Goal: Check status: Check status

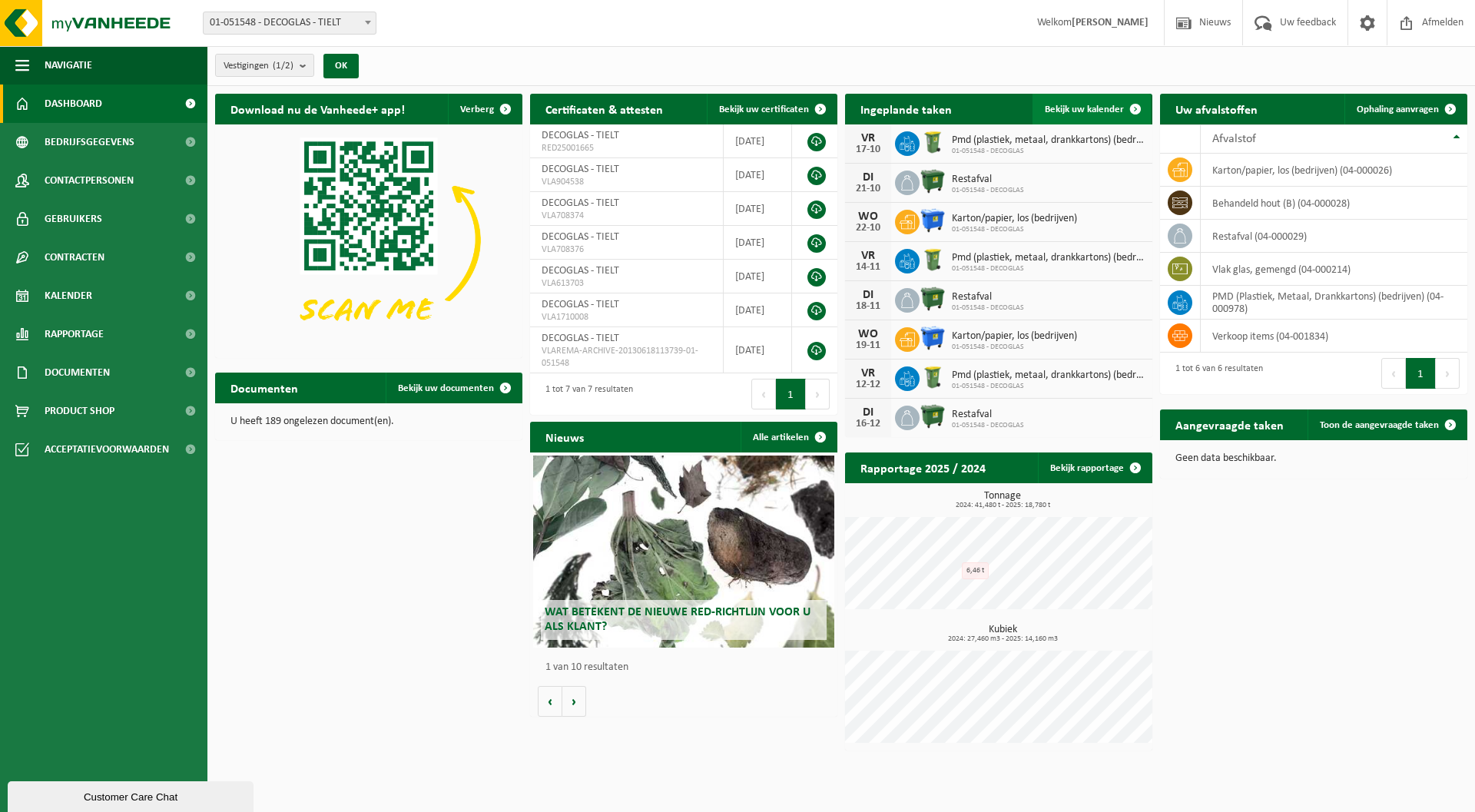
click at [1075, 112] on span "Bekijk uw kalender" at bounding box center [1084, 109] width 79 height 10
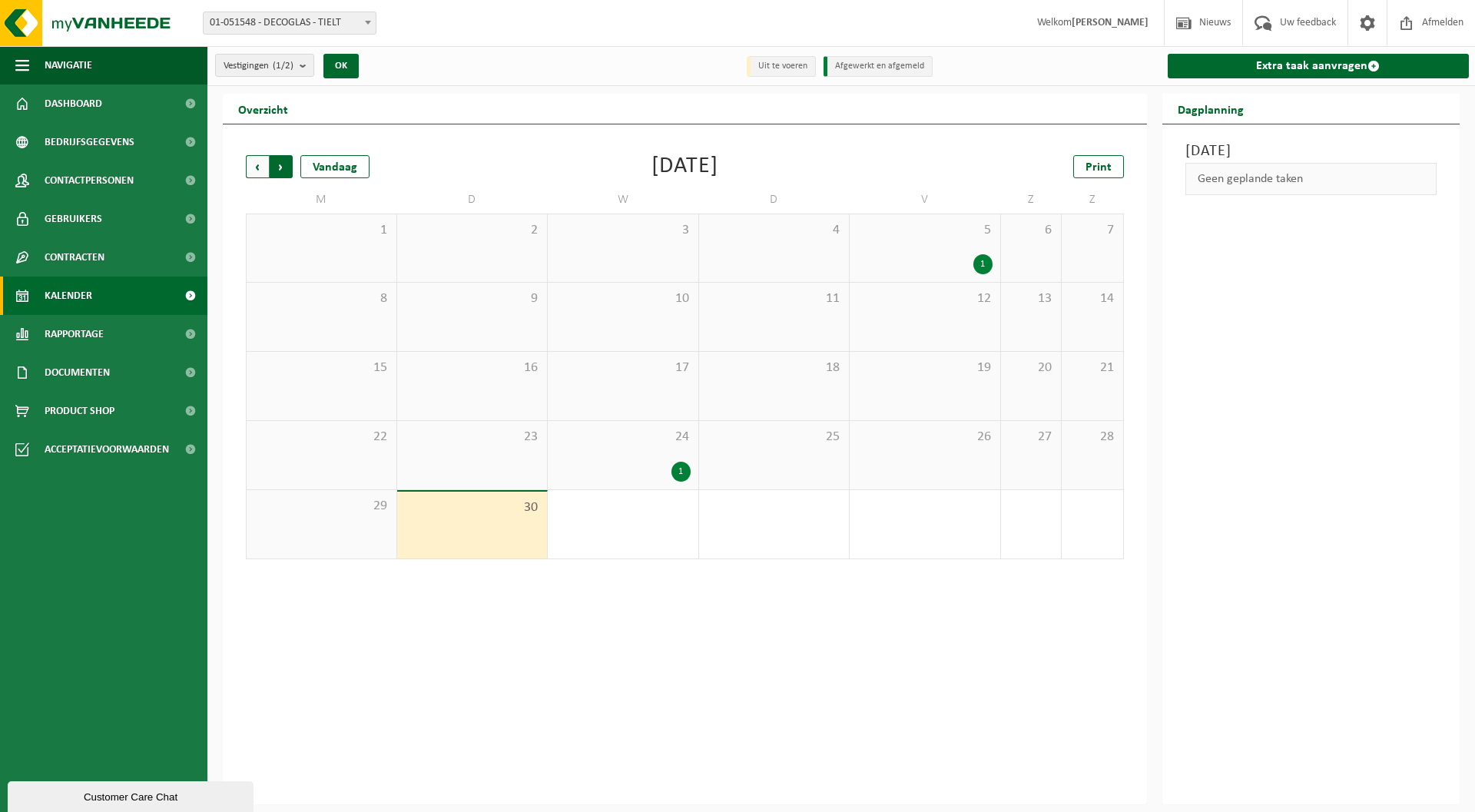
click at [265, 174] on span "Vorige" at bounding box center [257, 167] width 23 height 23
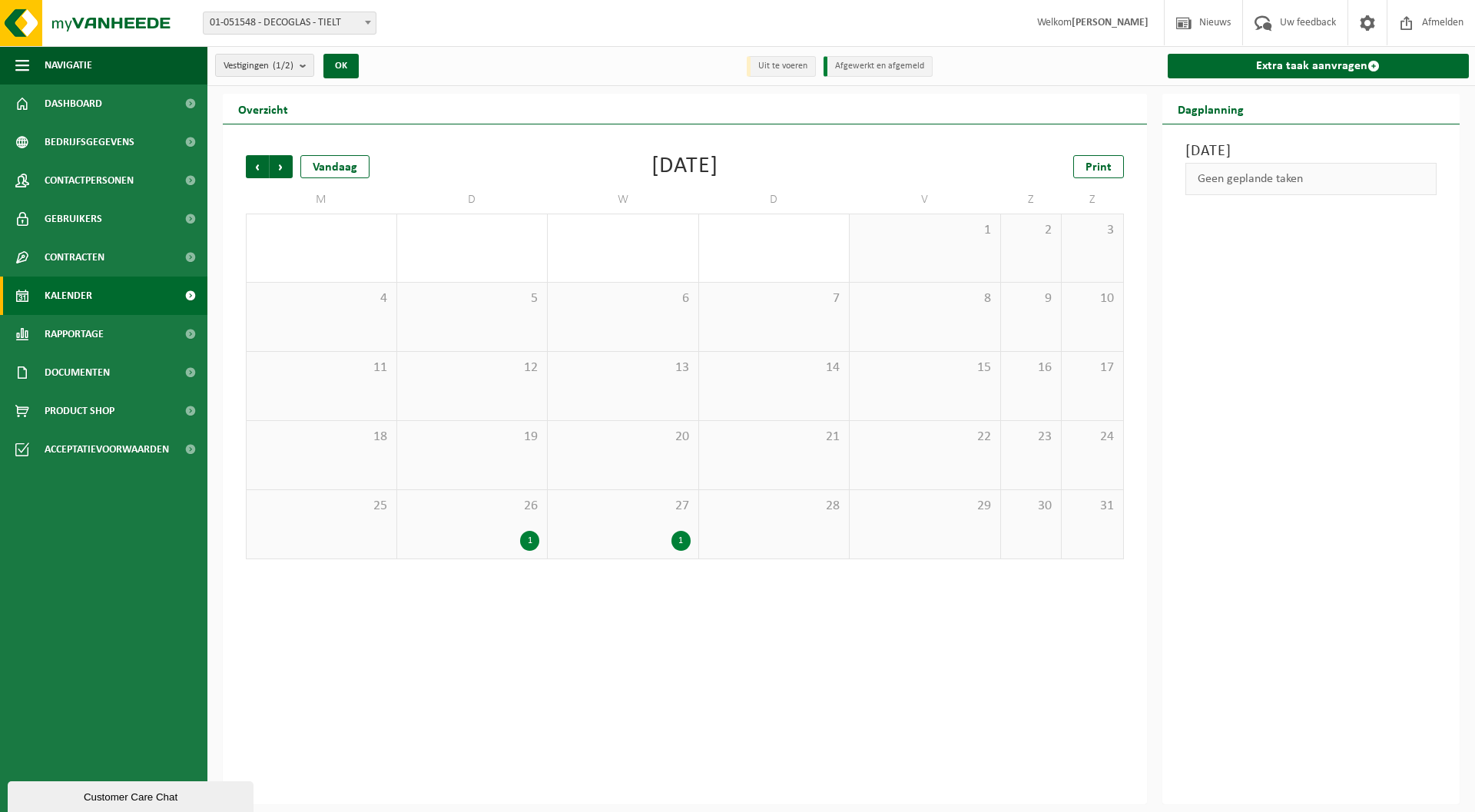
click at [462, 534] on div "1" at bounding box center [472, 540] width 135 height 20
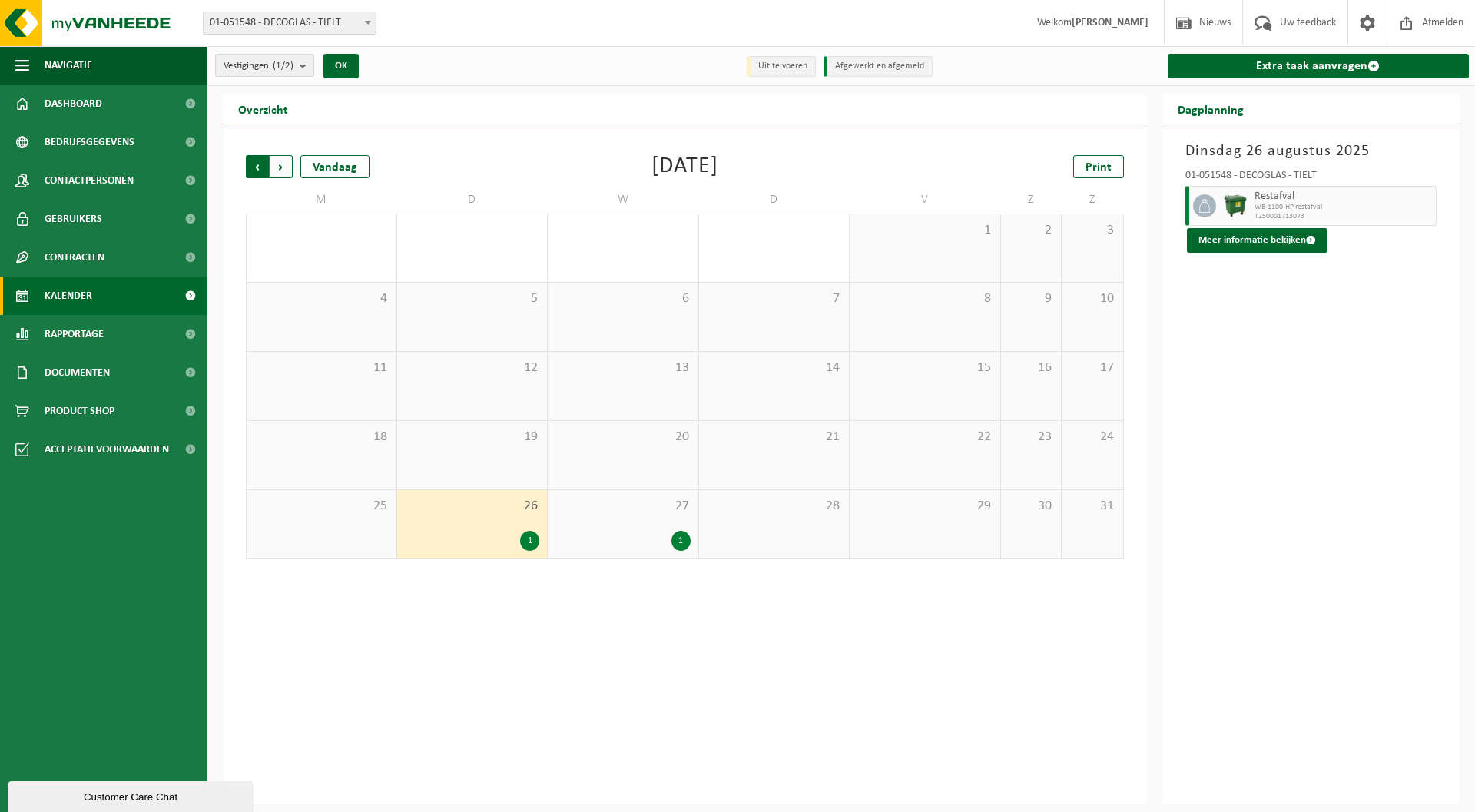
click at [281, 164] on span "Volgende" at bounding box center [281, 167] width 23 height 23
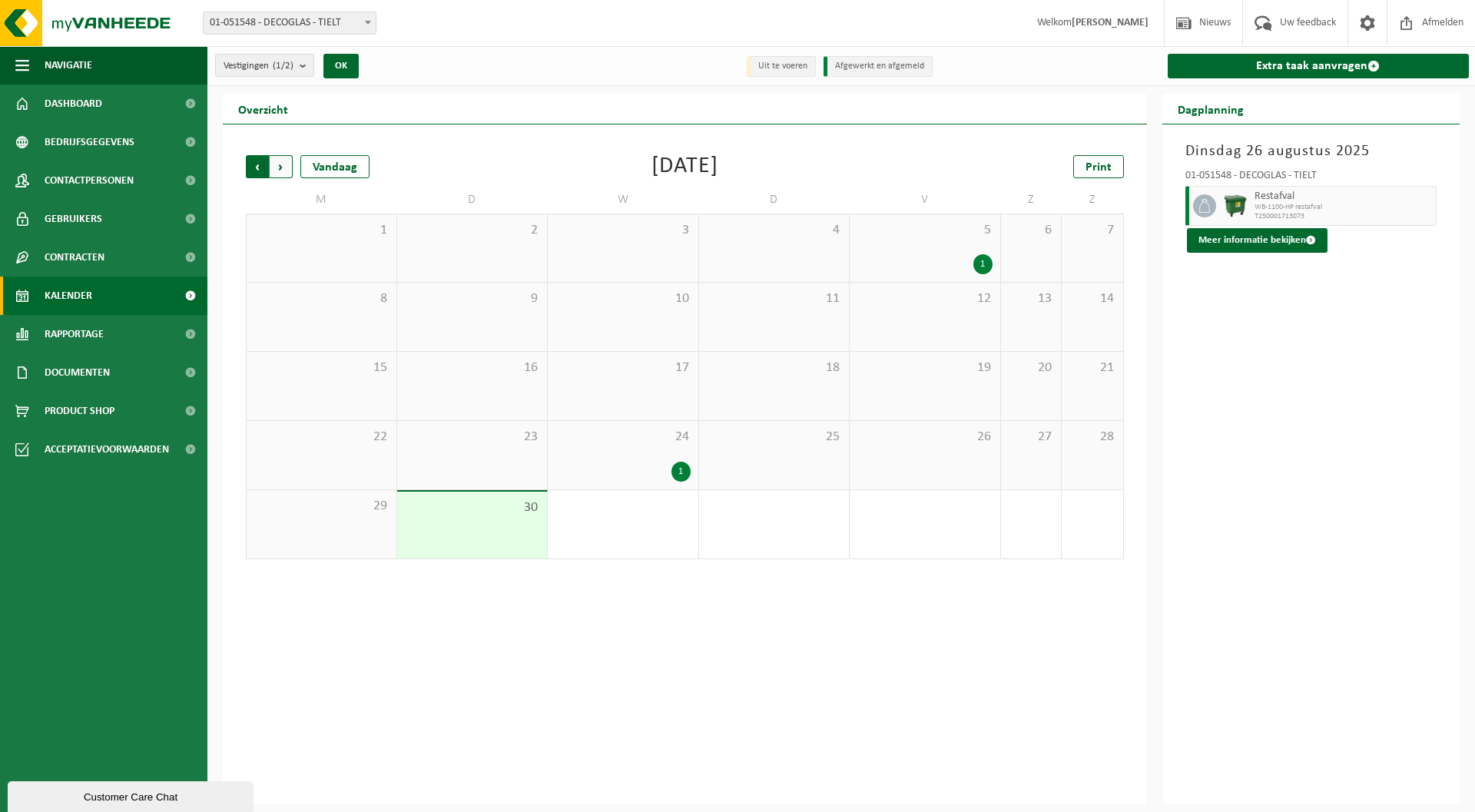
click at [289, 164] on span "Volgende" at bounding box center [281, 167] width 23 height 23
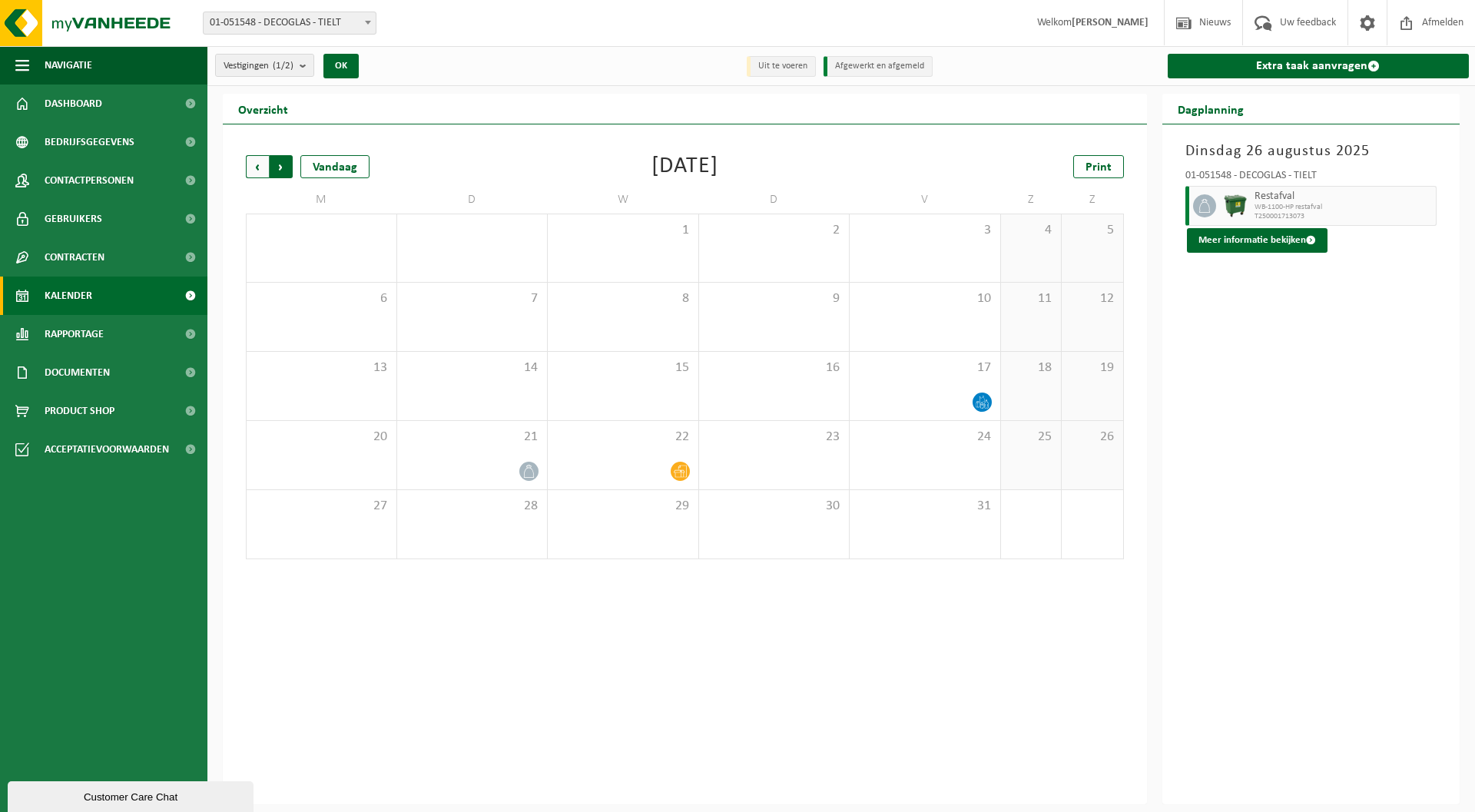
click at [258, 168] on span "Vorige" at bounding box center [257, 167] width 23 height 23
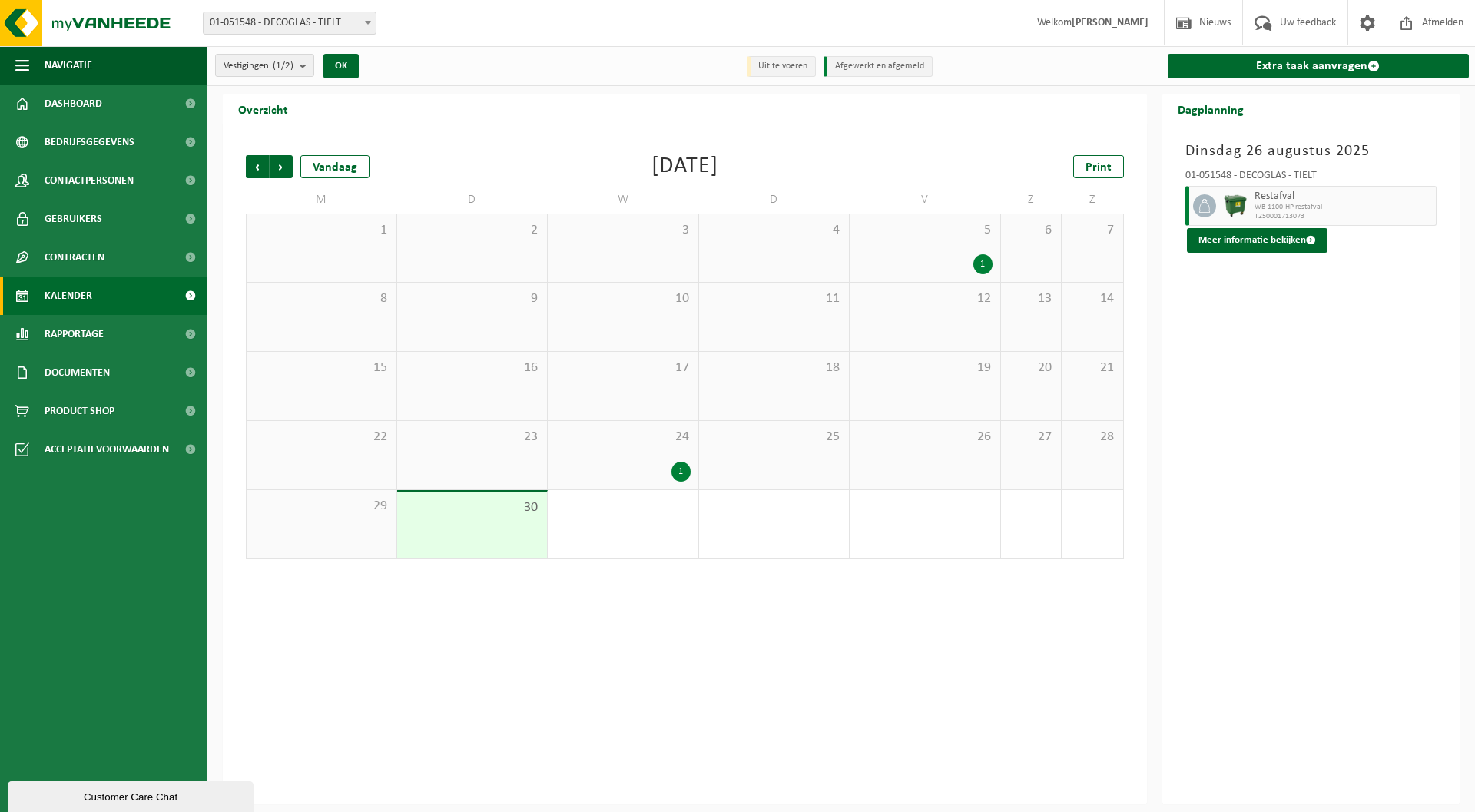
click at [258, 168] on span "Vorige" at bounding box center [257, 167] width 23 height 23
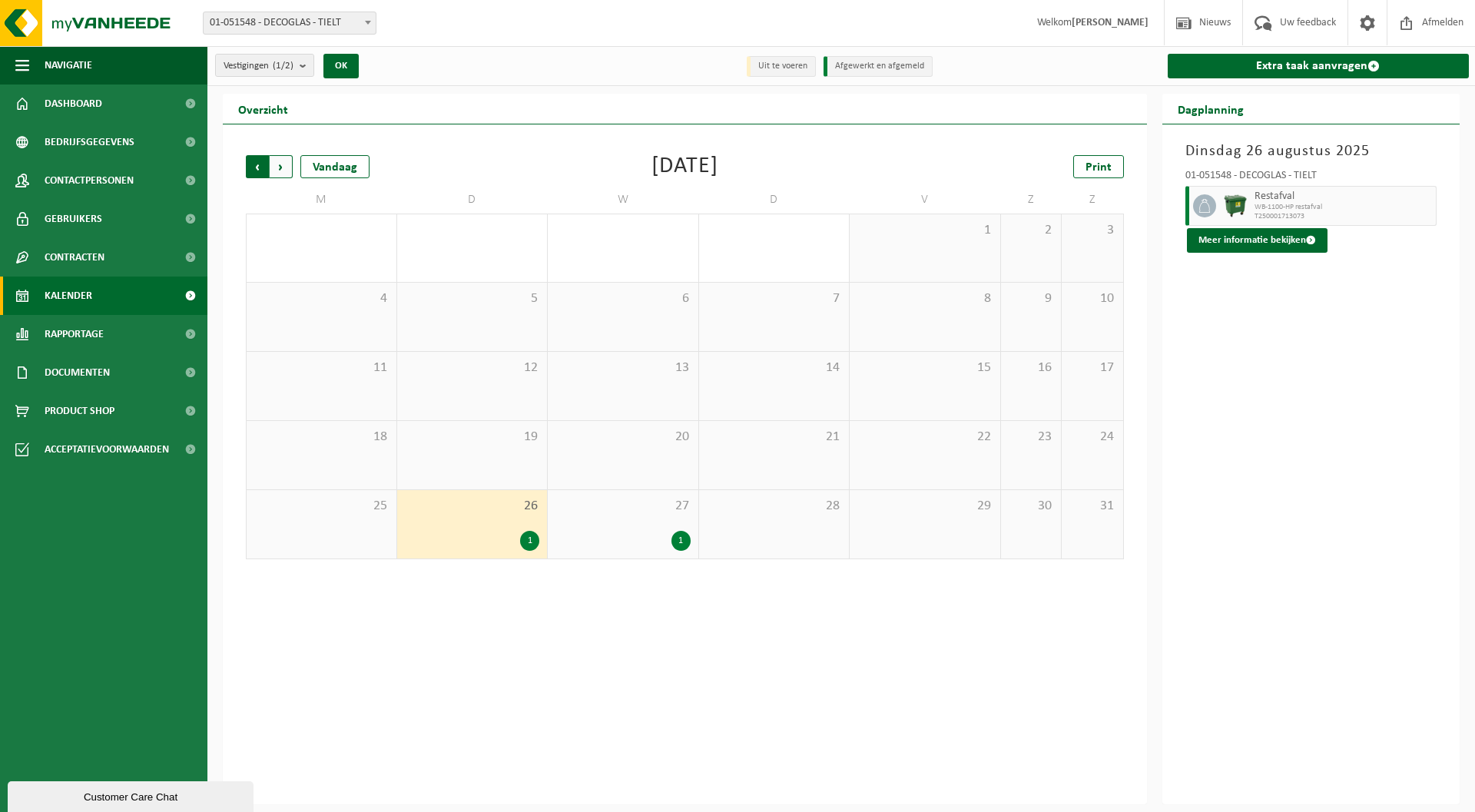
click at [276, 166] on span "Volgende" at bounding box center [281, 167] width 23 height 23
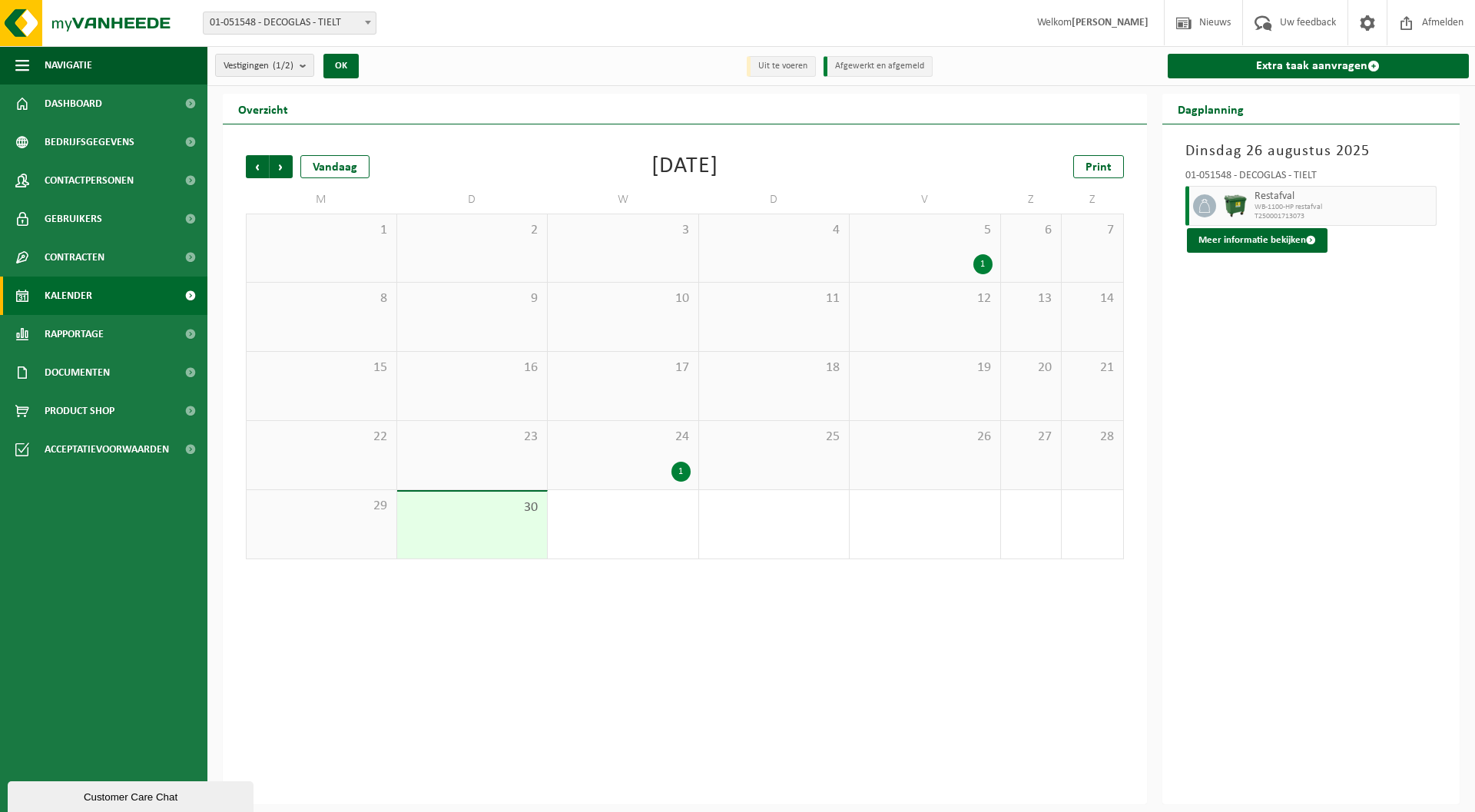
click at [276, 166] on span "Volgende" at bounding box center [281, 167] width 23 height 23
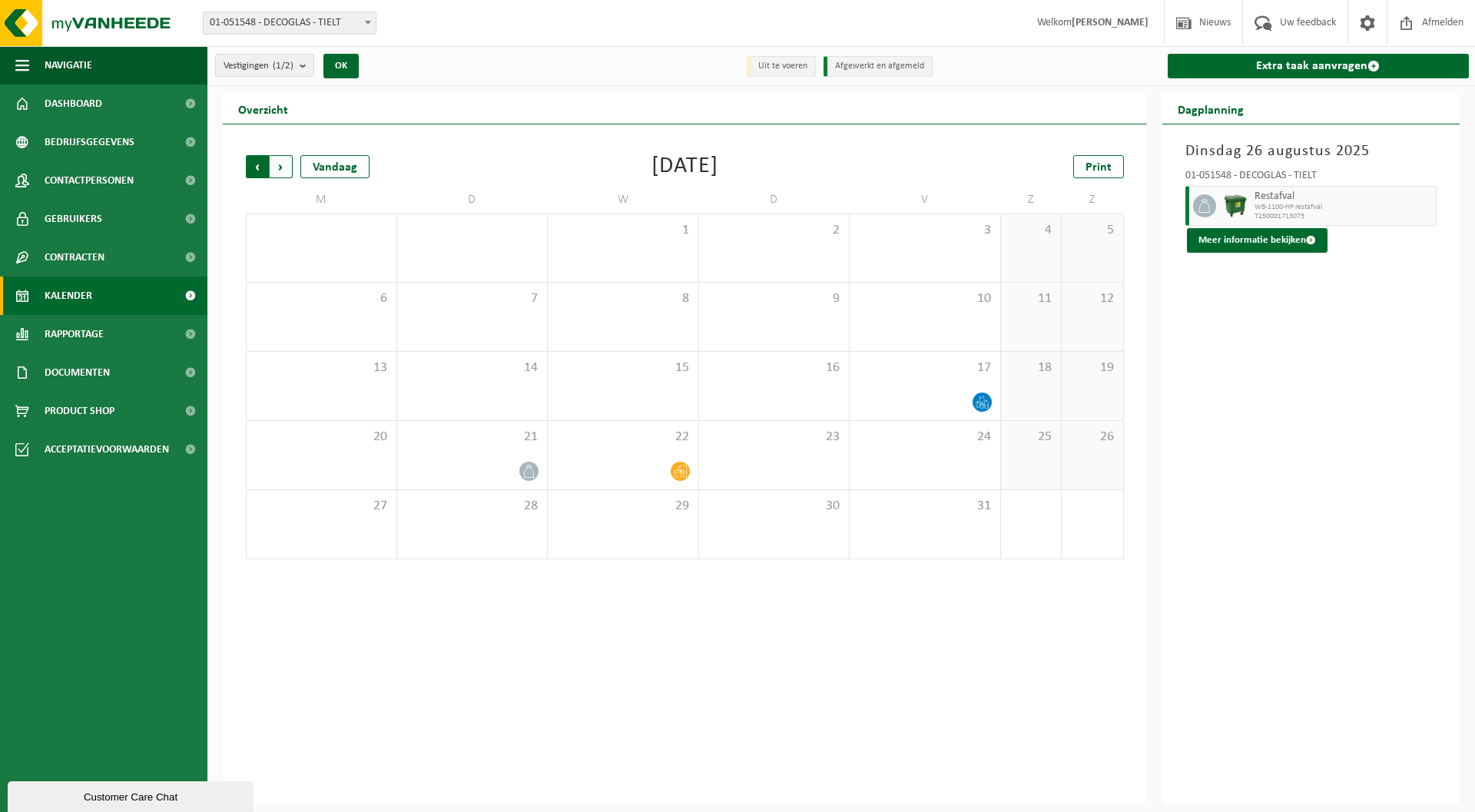
click at [287, 168] on span "Volgende" at bounding box center [281, 167] width 23 height 23
click at [265, 168] on span "Vorige" at bounding box center [257, 167] width 23 height 23
click at [403, 771] on div "Vorige Volgende Vandaag [DATE] Print M D W D V Z Z 29 30 1 2 3 4 5 6 7 8 9 10 1…" at bounding box center [685, 464] width 925 height 680
click at [948, 380] on div "17" at bounding box center [925, 385] width 151 height 68
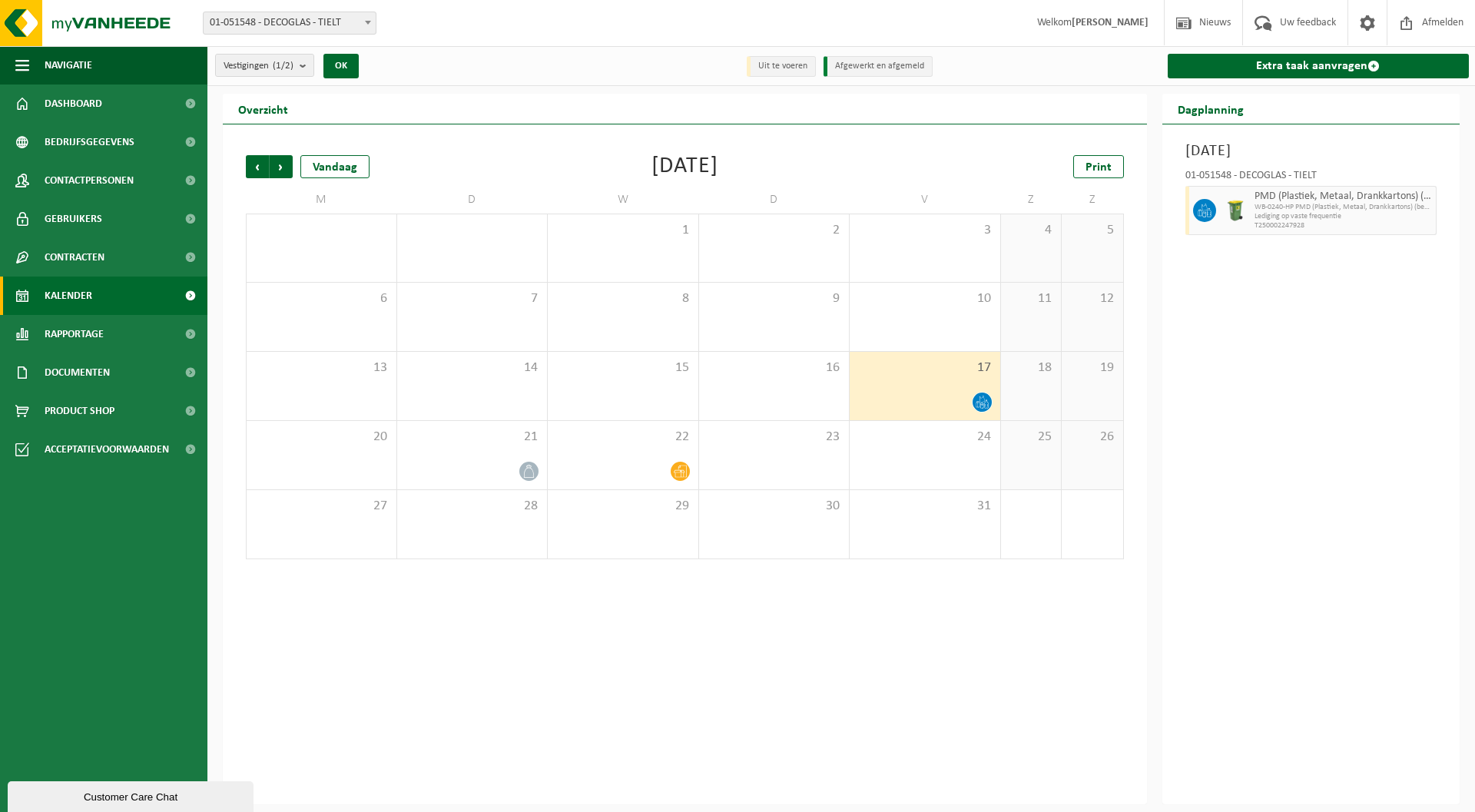
click at [419, 782] on div "Vorige Volgende Vandaag [DATE] Print M D W D V Z Z 29 30 1 2 3 4 5 6 7 8 9 10 1…" at bounding box center [685, 464] width 925 height 680
click at [336, 750] on div "Vorige Volgende Vandaag [DATE] Print M D W D V Z Z 29 30 1 2 3 4 5 6 7 8 9 10 1…" at bounding box center [685, 464] width 925 height 680
click at [277, 161] on span "Volgende" at bounding box center [281, 167] width 23 height 23
click at [517, 777] on div "Vorige Volgende Vandaag [DATE] Print M D W D V Z Z 27 28 29 30 31 1 2 3 4 5 6 7…" at bounding box center [685, 464] width 925 height 680
drag, startPoint x: 368, startPoint y: 766, endPoint x: 369, endPoint y: 743, distance: 23.0
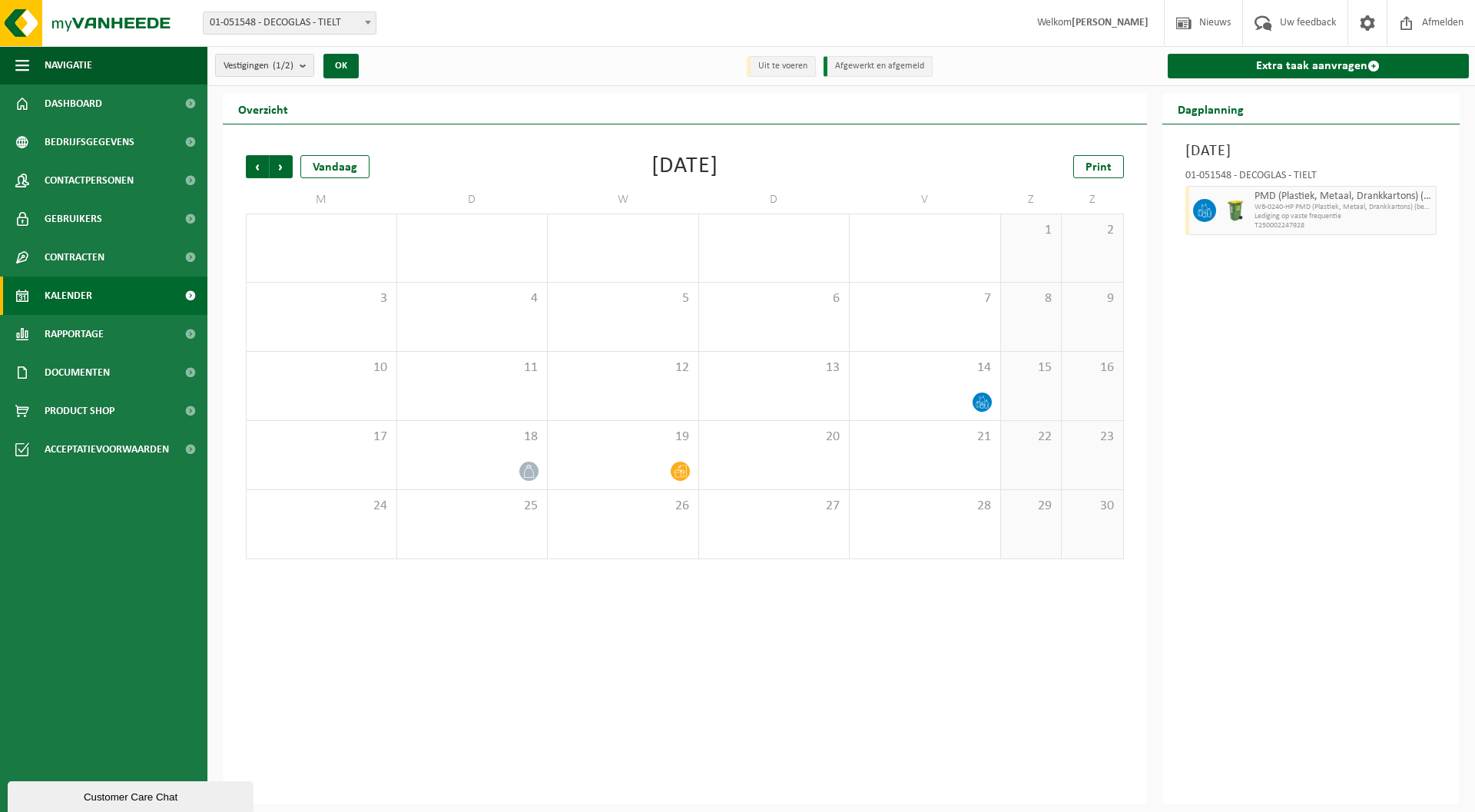
click at [368, 766] on div "Vorige Volgende Vandaag [DATE] Print M D W D V Z Z 27 28 29 30 31 1 2 3 4 5 6 7…" at bounding box center [685, 464] width 925 height 680
click at [277, 168] on span "Volgende" at bounding box center [281, 167] width 23 height 23
click at [434, 761] on div "Vorige Volgende Vandaag [DATE] Print M D W D V Z Z 1 2 3 4 5 6 7 8 9 10 11 12 1…" at bounding box center [685, 464] width 925 height 680
click at [1336, 461] on div "[DATE] 01-051548 - DECOGLAS - TIELT PMD (Plastiek, Metaal, Drankkartons) (bedri…" at bounding box center [1311, 464] width 298 height 680
click at [287, 171] on span "Volgende" at bounding box center [281, 167] width 23 height 23
